Goal: Entertainment & Leisure: Consume media (video, audio)

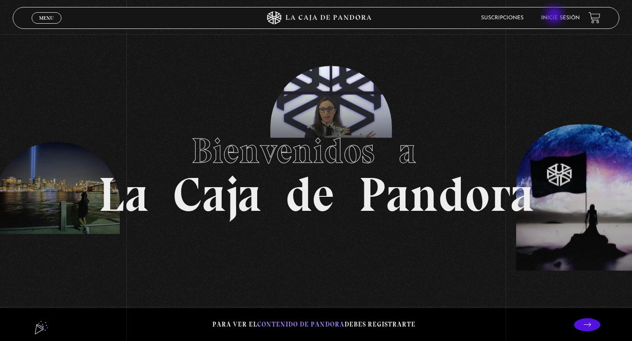
click at [555, 16] on link "Inicie sesión" at bounding box center [560, 17] width 39 height 5
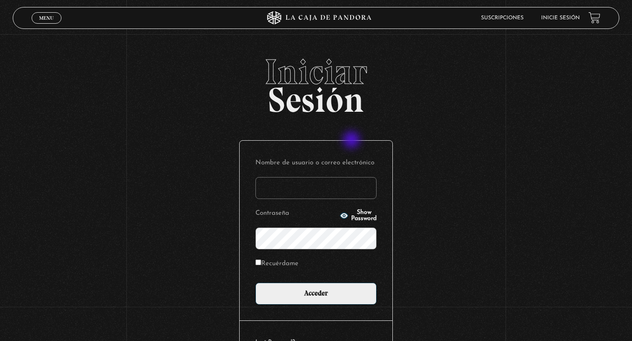
type input "danalv-86@hotmail.com"
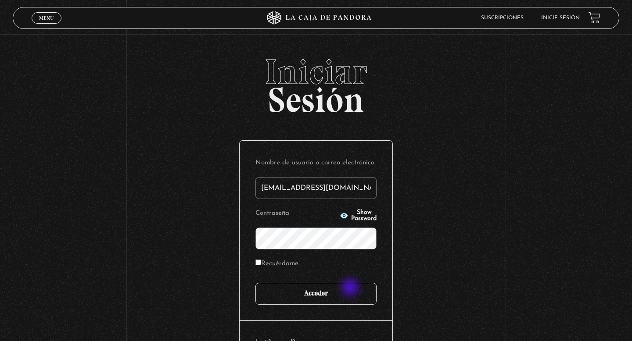
click at [351, 288] on input "Acceder" at bounding box center [315, 294] width 121 height 22
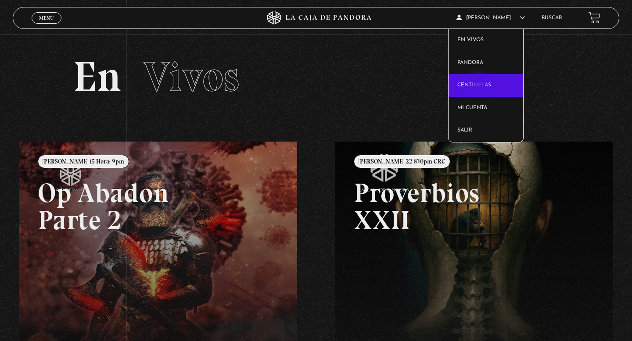
click at [479, 84] on link "Centinelas" at bounding box center [485, 85] width 75 height 23
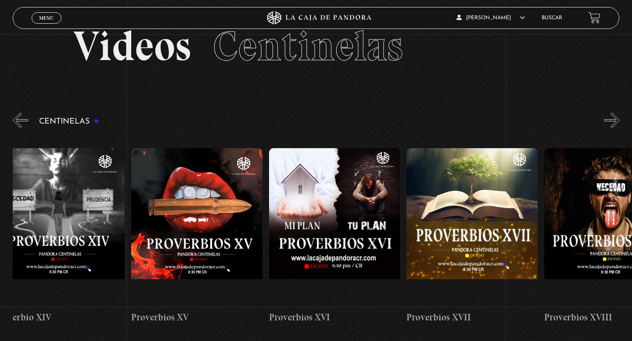
scroll to position [0, 2295]
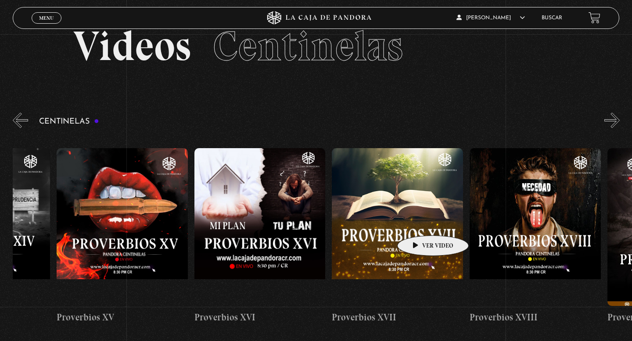
click at [419, 222] on figure at bounding box center [397, 227] width 131 height 158
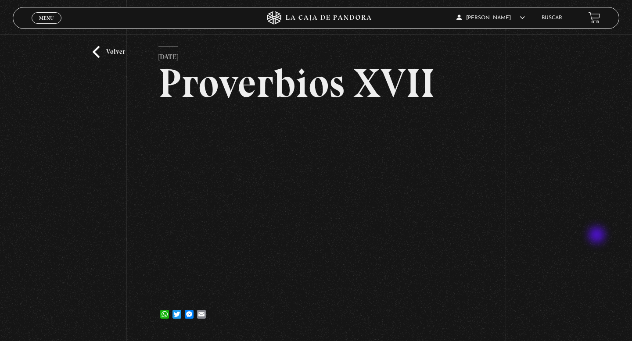
scroll to position [23, 0]
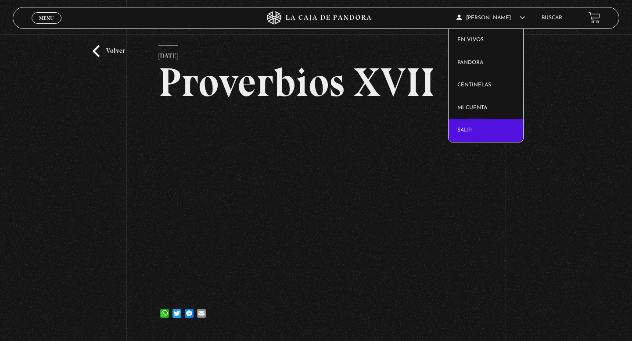
click at [476, 131] on link "Salir" at bounding box center [485, 130] width 75 height 23
